Goal: Navigation & Orientation: Find specific page/section

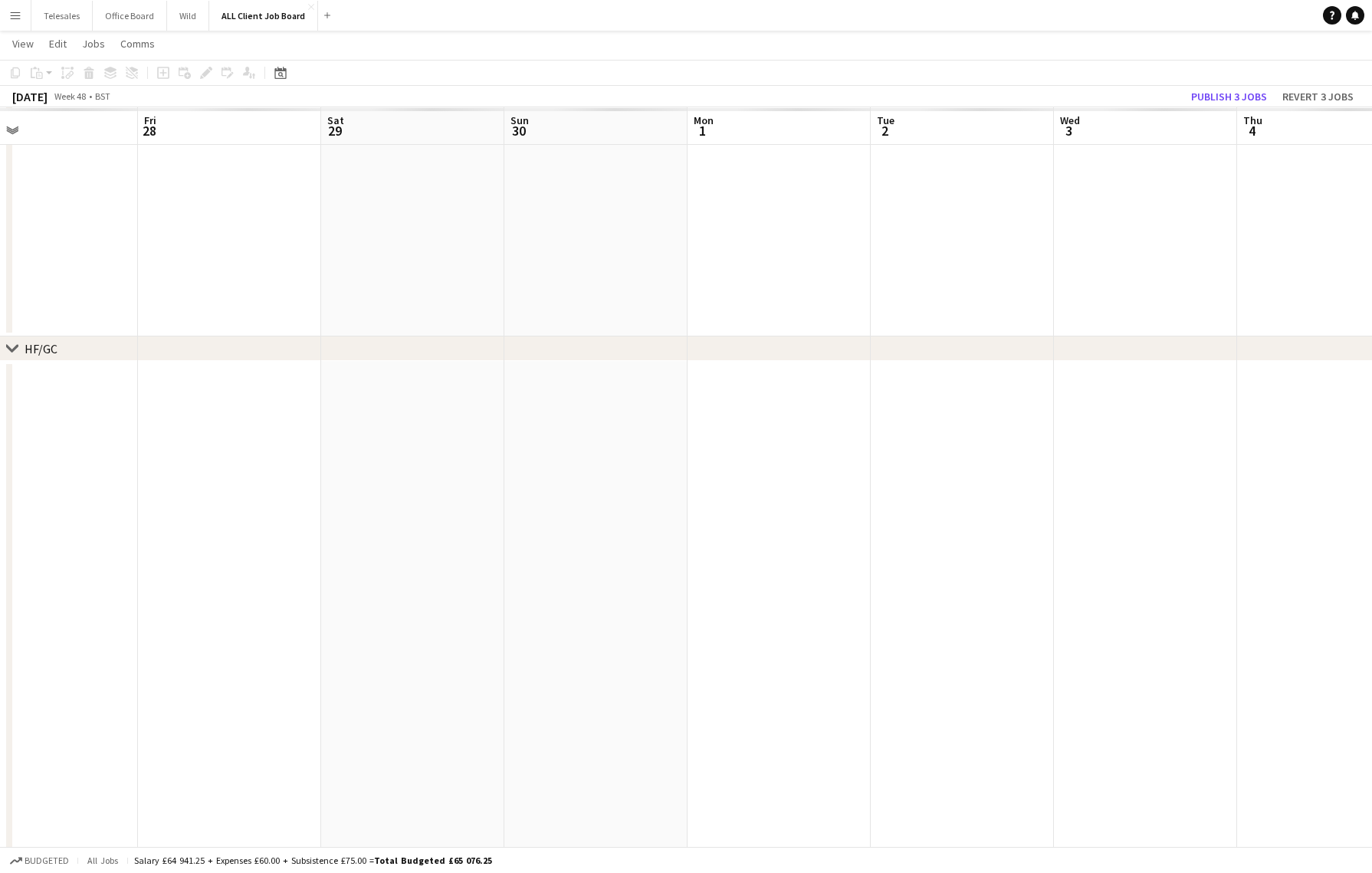
scroll to position [0, 377]
